Goal: Navigation & Orientation: Go to known website

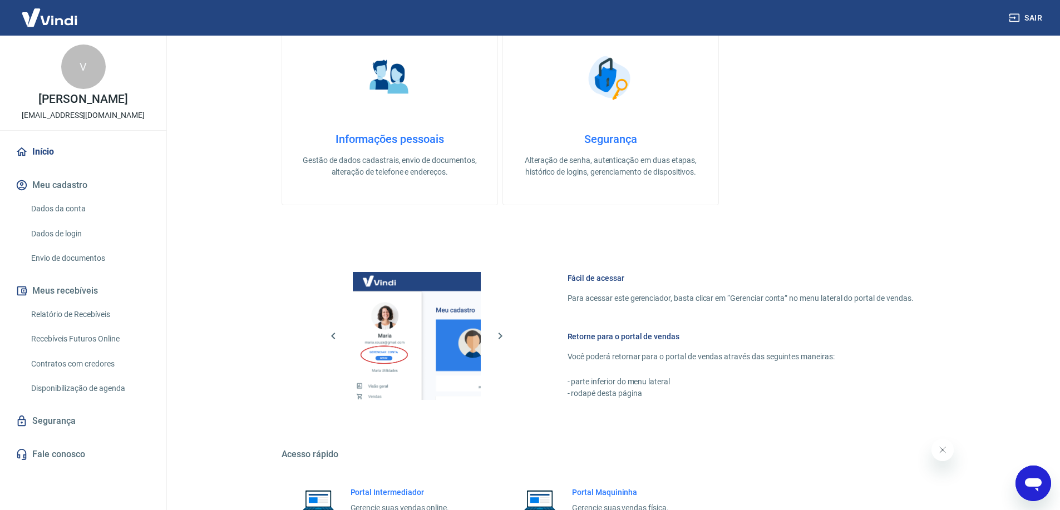
scroll to position [494, 0]
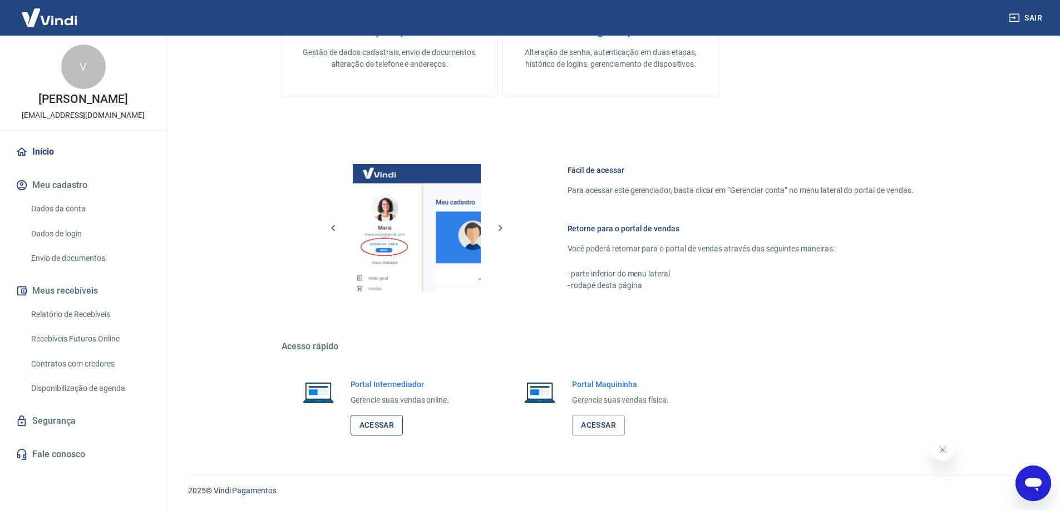
click at [394, 427] on link "Acessar" at bounding box center [377, 425] width 53 height 21
